Goal: Information Seeking & Learning: Learn about a topic

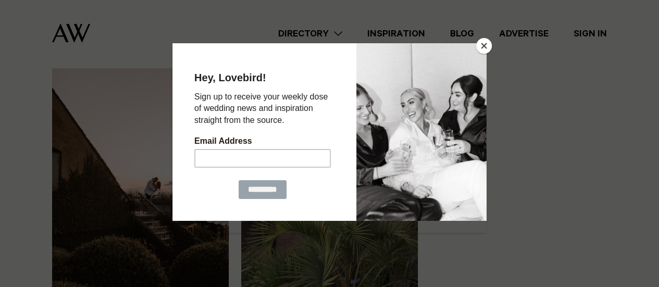
click at [485, 47] on button "Close" at bounding box center [484, 46] width 16 height 16
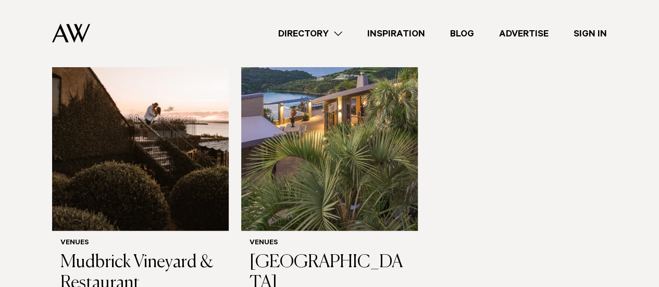
scroll to position [258, 0]
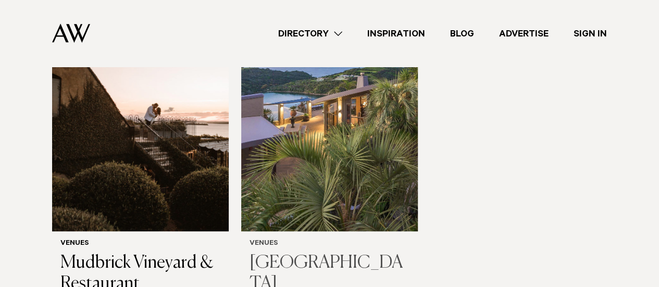
click at [322, 197] on img at bounding box center [329, 112] width 176 height 237
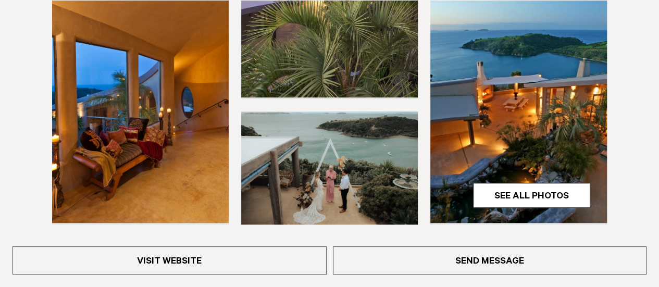
scroll to position [327, 0]
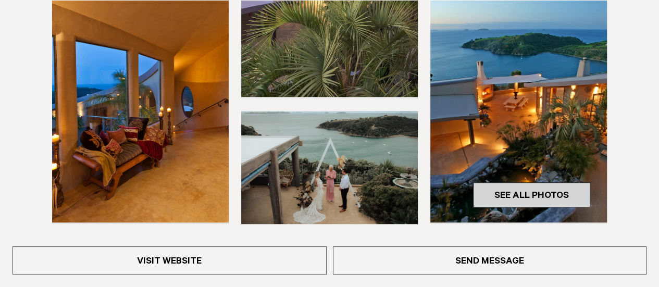
click at [531, 206] on link "See All Photos" at bounding box center [531, 194] width 117 height 25
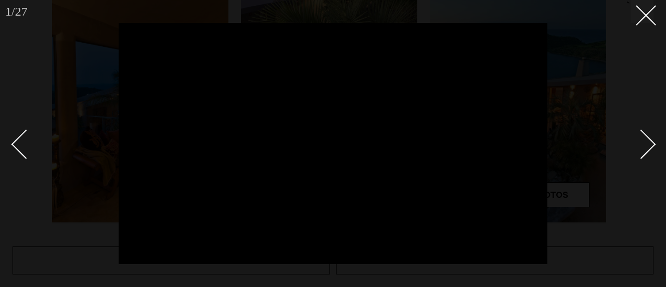
click at [651, 32] on div at bounding box center [333, 143] width 666 height 287
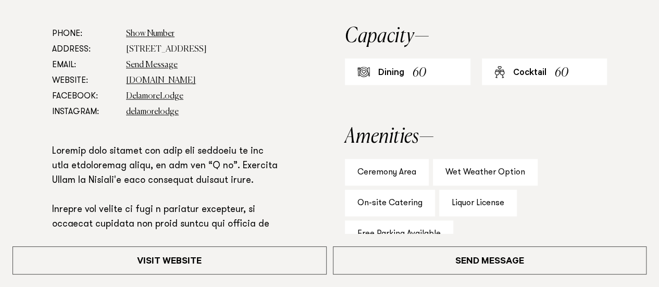
scroll to position [570, 0]
